Goal: Navigation & Orientation: Find specific page/section

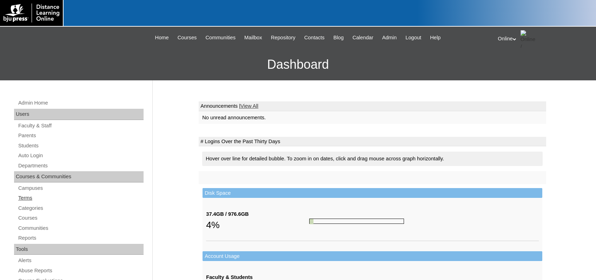
click at [28, 200] on link "Terms" at bounding box center [81, 198] width 126 height 9
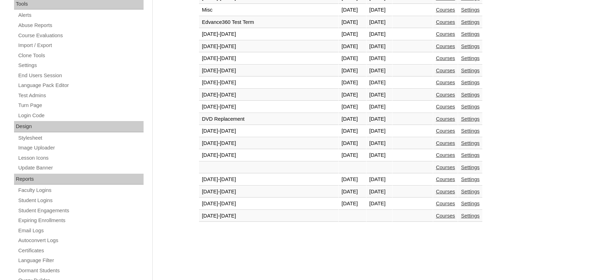
scroll to position [246, 0]
click at [436, 205] on link "Courses" at bounding box center [445, 203] width 19 height 6
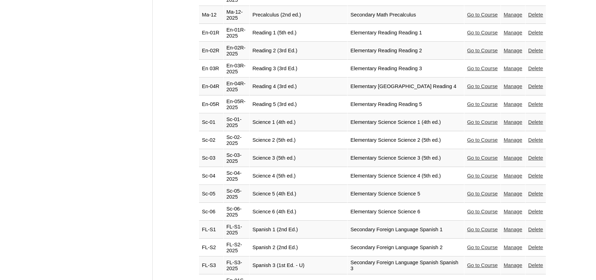
scroll to position [1444, 0]
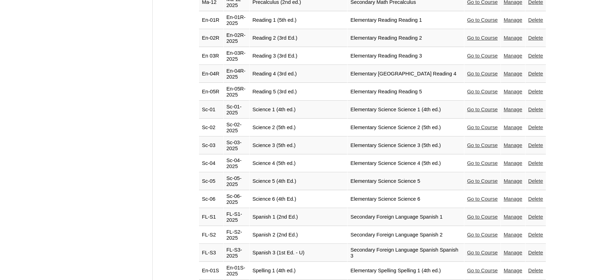
drag, startPoint x: 486, startPoint y: 159, endPoint x: 476, endPoint y: 158, distance: 10.2
click at [485, 196] on link "Go to Course" at bounding box center [482, 199] width 31 height 6
